Goal: Find specific page/section: Find specific page/section

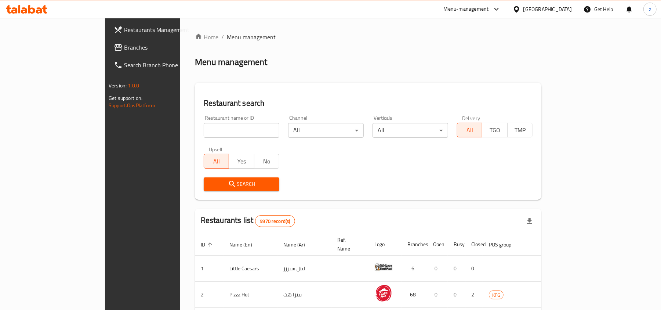
click at [523, 10] on div at bounding box center [518, 9] width 11 height 8
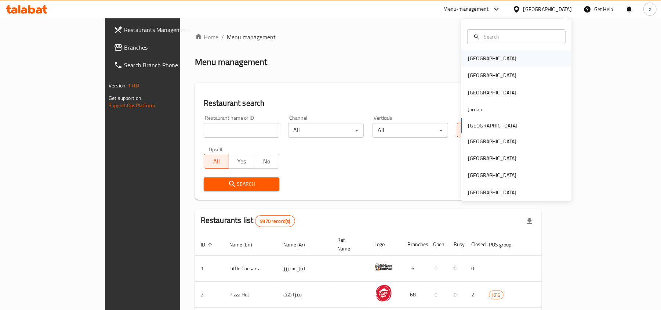
click at [492, 51] on div "[GEOGRAPHIC_DATA]" at bounding box center [516, 58] width 110 height 17
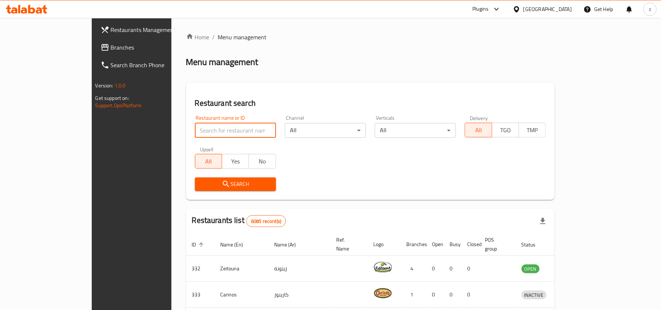
click at [195, 133] on input "search" at bounding box center [235, 130] width 81 height 15
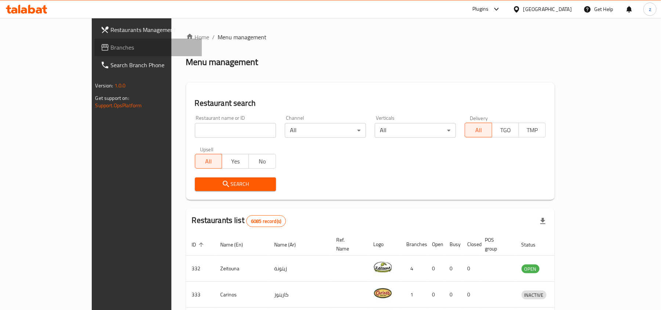
click at [111, 45] on span "Branches" at bounding box center [153, 47] width 85 height 9
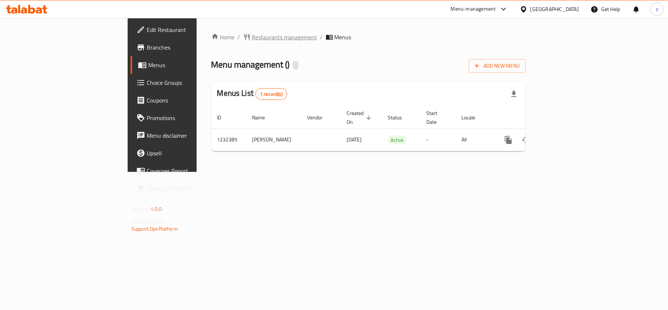
click at [252, 41] on span "Restaurants management" at bounding box center [284, 37] width 65 height 9
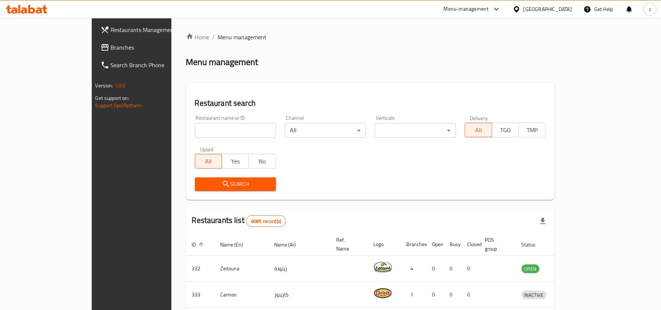
click at [195, 130] on input "search" at bounding box center [235, 130] width 81 height 15
paste input "1237"
type input "1237"
click at [223, 184] on icon "submit" at bounding box center [226, 184] width 6 height 6
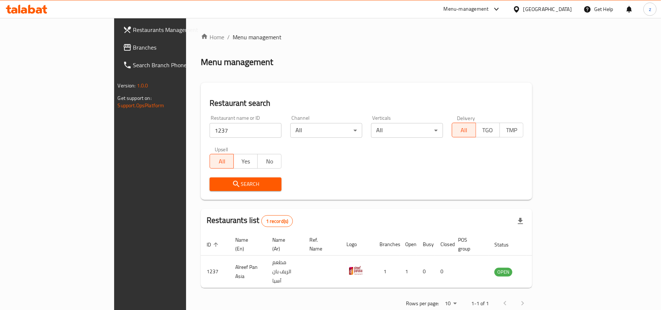
click at [133, 48] on span "Branches" at bounding box center [175, 47] width 85 height 9
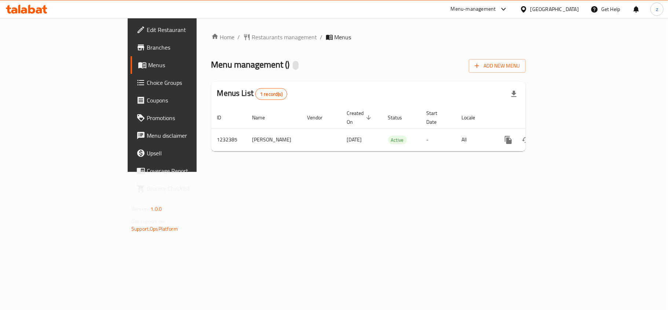
click at [252, 37] on span "Restaurants management" at bounding box center [284, 37] width 65 height 9
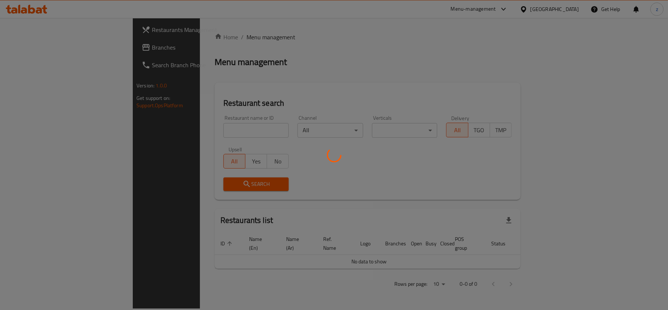
click at [187, 128] on div at bounding box center [334, 155] width 668 height 310
click at [190, 128] on div at bounding box center [334, 155] width 668 height 310
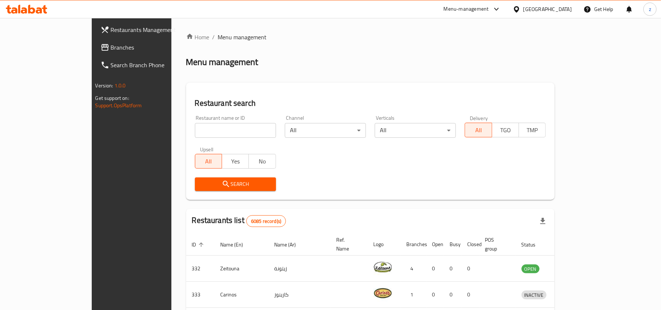
click at [111, 45] on span "Branches" at bounding box center [153, 47] width 85 height 9
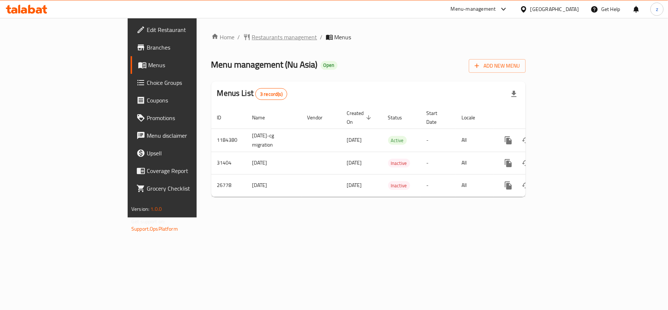
click at [252, 36] on span "Restaurants management" at bounding box center [284, 37] width 65 height 9
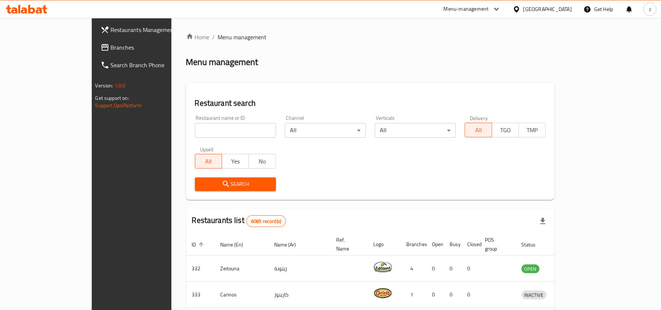
click at [195, 131] on input "search" at bounding box center [235, 130] width 81 height 15
paste input "1531"
type input "1531"
click at [203, 188] on span "Search" at bounding box center [235, 183] width 69 height 9
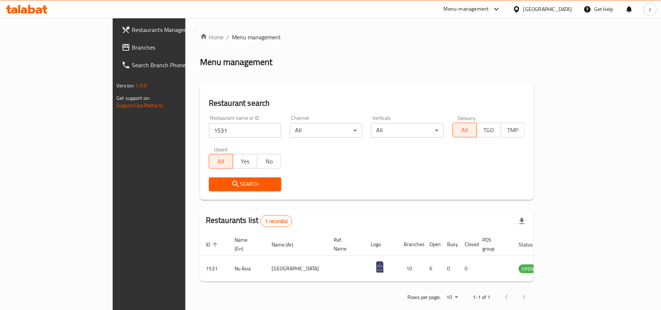
click at [564, 9] on div "[GEOGRAPHIC_DATA]" at bounding box center [547, 9] width 48 height 8
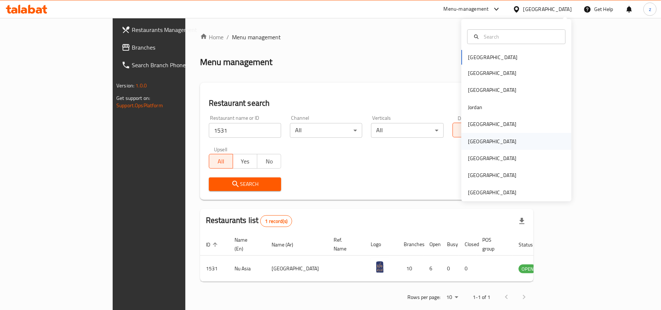
click at [485, 141] on div "[GEOGRAPHIC_DATA]" at bounding box center [516, 141] width 110 height 17
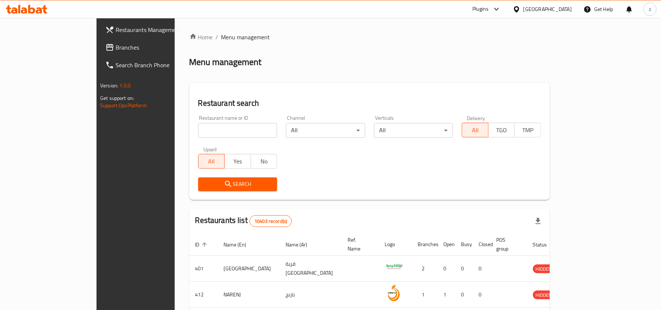
click at [198, 134] on input "search" at bounding box center [237, 130] width 79 height 15
click at [116, 45] on span "Branches" at bounding box center [158, 47] width 85 height 9
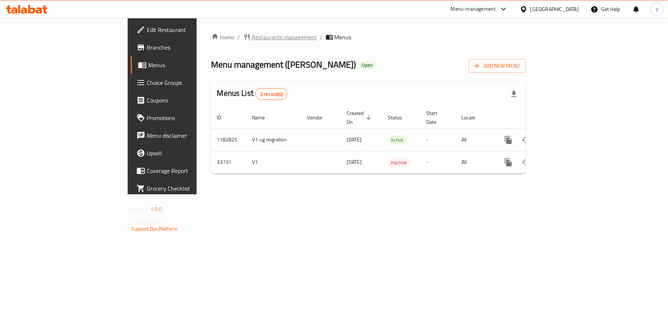
click at [252, 39] on span "Restaurants management" at bounding box center [284, 37] width 65 height 9
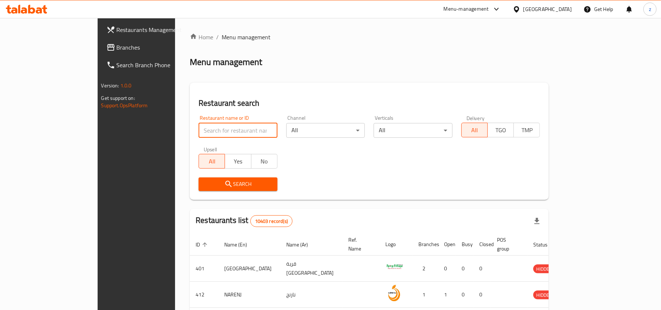
click at [198, 130] on input "search" at bounding box center [237, 130] width 79 height 15
paste input "17300"
type input "17300"
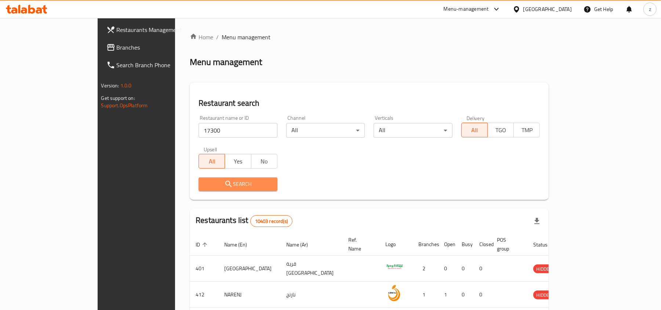
click at [198, 177] on button "Search" at bounding box center [237, 184] width 79 height 14
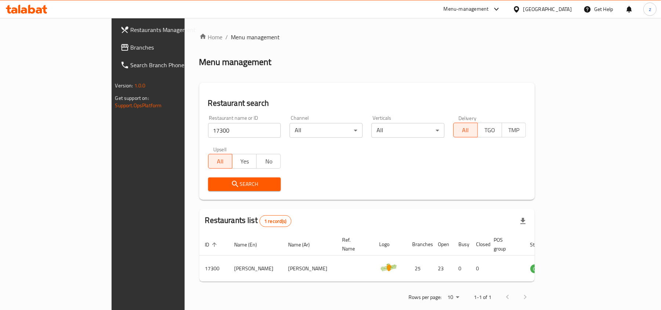
click at [570, 7] on div "[GEOGRAPHIC_DATA]" at bounding box center [547, 9] width 48 height 8
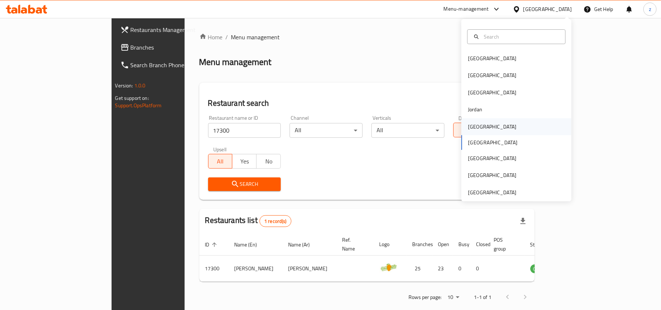
click at [471, 126] on div "[GEOGRAPHIC_DATA]" at bounding box center [492, 127] width 48 height 8
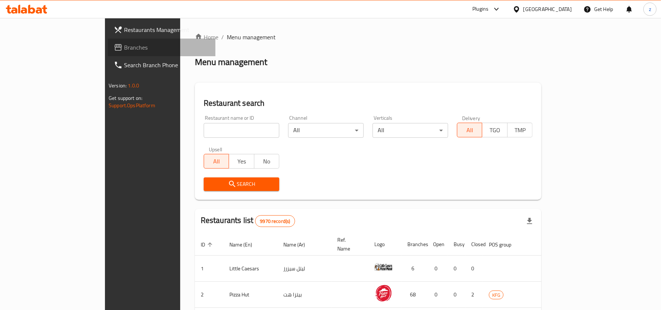
click at [124, 43] on span "Branches" at bounding box center [166, 47] width 85 height 9
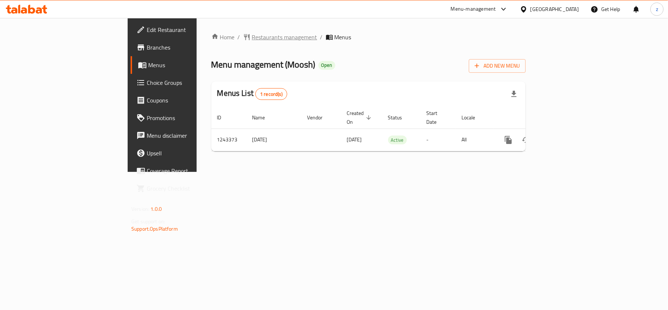
click at [252, 36] on span "Restaurants management" at bounding box center [284, 37] width 65 height 9
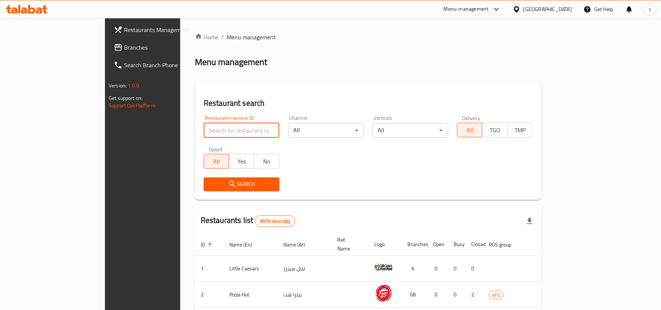
click at [204, 127] on input "search" at bounding box center [242, 130] width 76 height 15
paste input "681622"
type input "681622"
click at [228, 182] on icon "submit" at bounding box center [232, 183] width 9 height 9
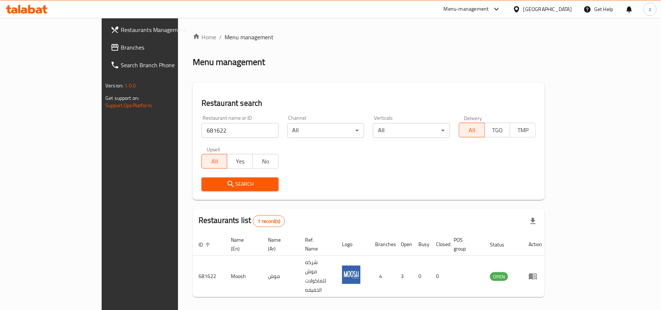
click at [553, 4] on div "[GEOGRAPHIC_DATA]" at bounding box center [542, 9] width 71 height 18
click at [562, 9] on div "[GEOGRAPHIC_DATA]" at bounding box center [547, 9] width 48 height 8
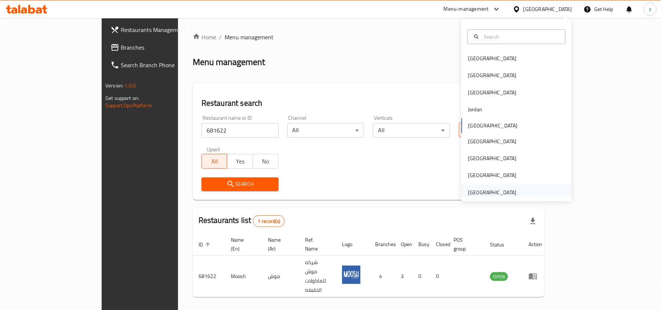
click at [509, 196] on div "United Arab Emirates" at bounding box center [492, 192] width 60 height 17
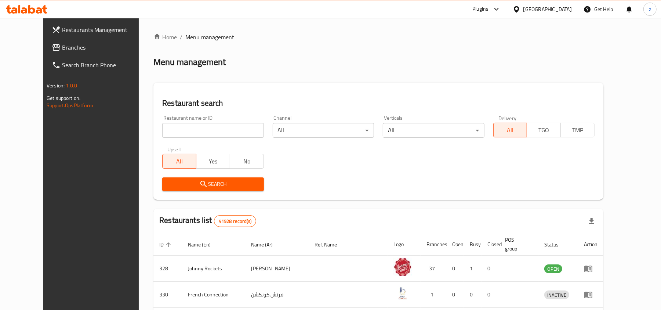
click at [62, 46] on span "Branches" at bounding box center [104, 47] width 85 height 9
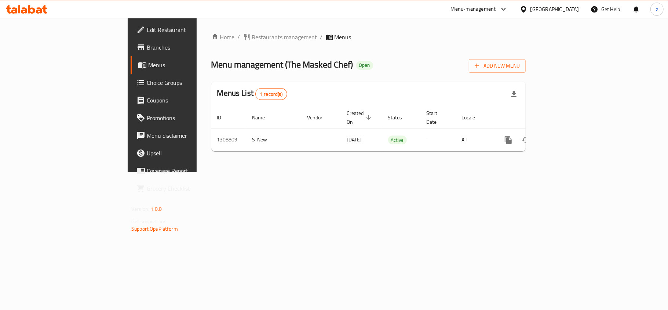
click at [252, 37] on span "Restaurants management" at bounding box center [284, 37] width 65 height 9
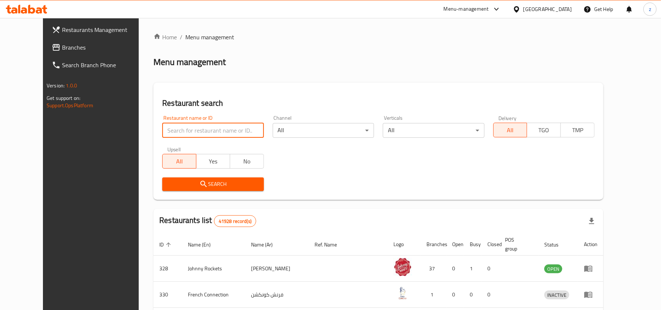
click at [194, 128] on input "search" at bounding box center [212, 130] width 101 height 15
paste input "705056"
type input "705056"
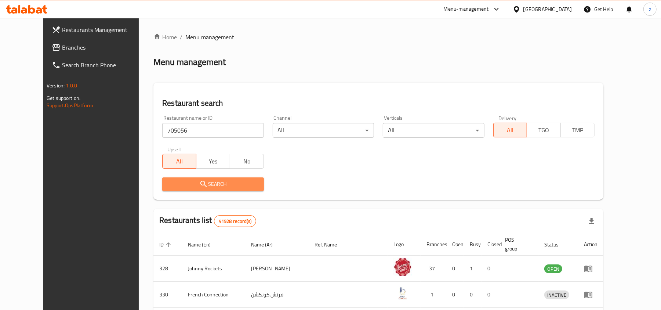
click at [188, 182] on span "Search" at bounding box center [213, 183] width 90 height 9
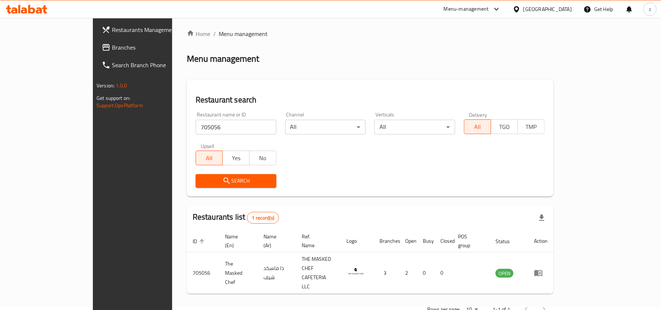
scroll to position [4, 0]
click at [538, 10] on div "United Arab Emirates" at bounding box center [547, 9] width 48 height 8
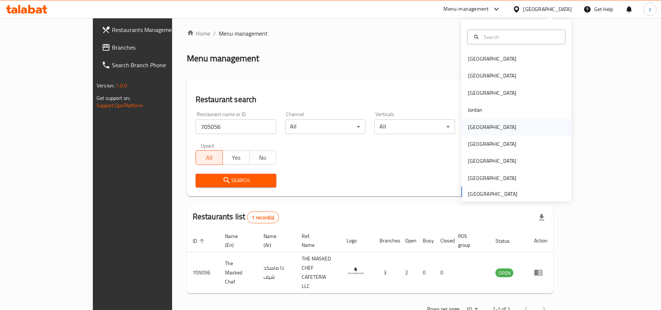
click at [473, 127] on div "[GEOGRAPHIC_DATA]" at bounding box center [492, 127] width 48 height 8
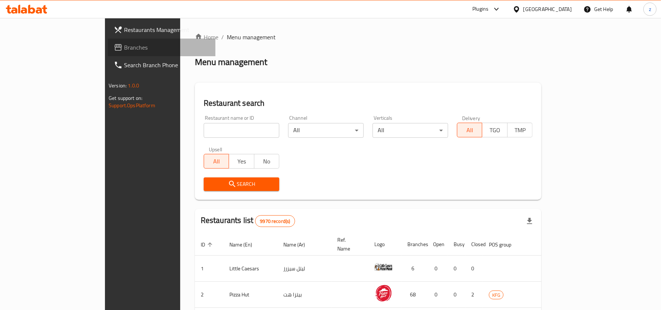
click at [124, 52] on span "Branches" at bounding box center [166, 47] width 85 height 9
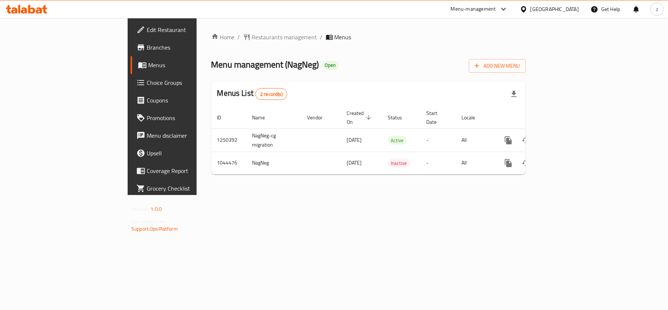
click at [342, 26] on div "Home / Restaurants management / Menus Menu management ( NagNeg ) Open Add New M…" at bounding box center [369, 106] width 344 height 177
click at [252, 38] on span "Restaurants management" at bounding box center [284, 37] width 65 height 9
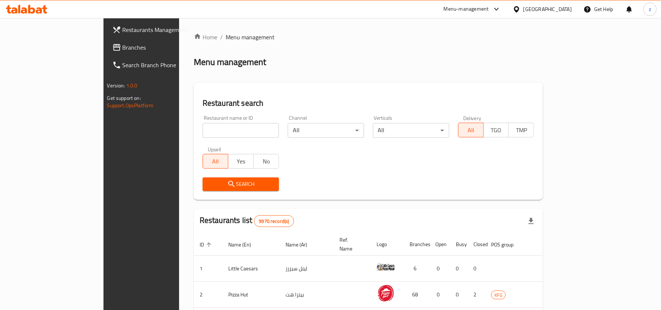
click at [203, 130] on input "search" at bounding box center [241, 130] width 76 height 15
paste input "662285"
type input "662285"
click at [208, 183] on span "Search" at bounding box center [240, 183] width 65 height 9
